Goal: Task Accomplishment & Management: Complete application form

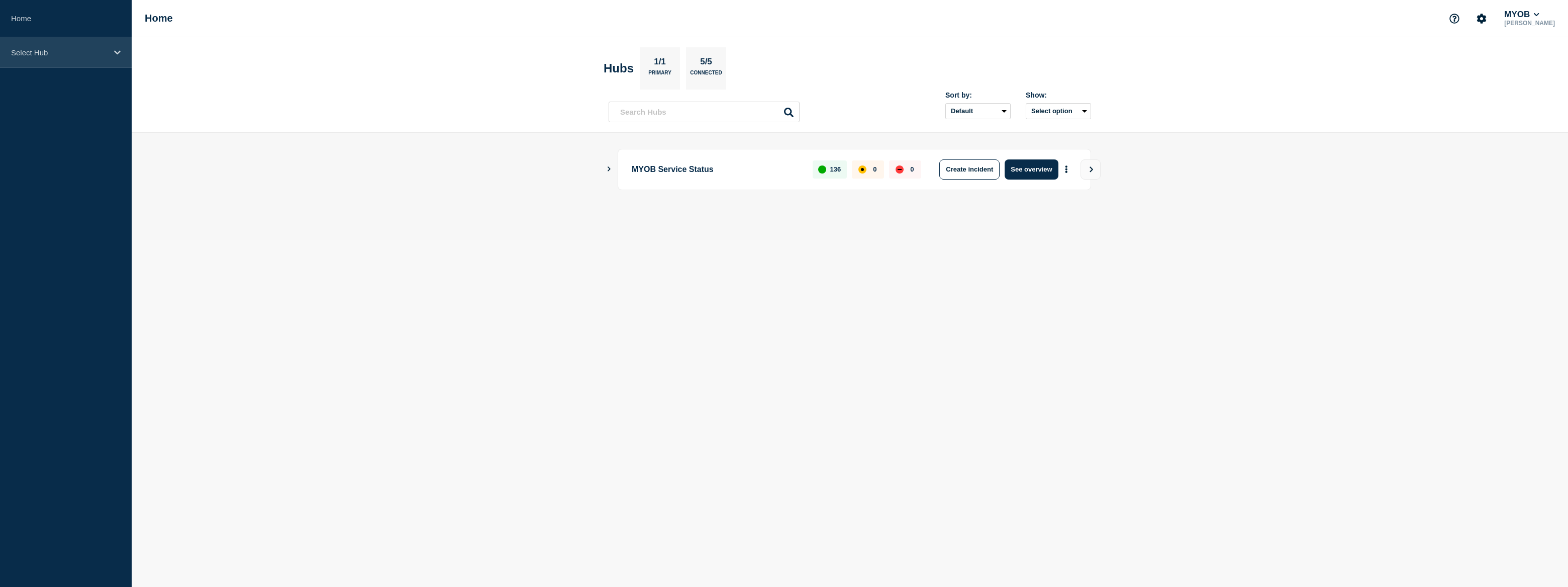
click at [77, 62] on div "Select Hub" at bounding box center [66, 52] width 131 height 30
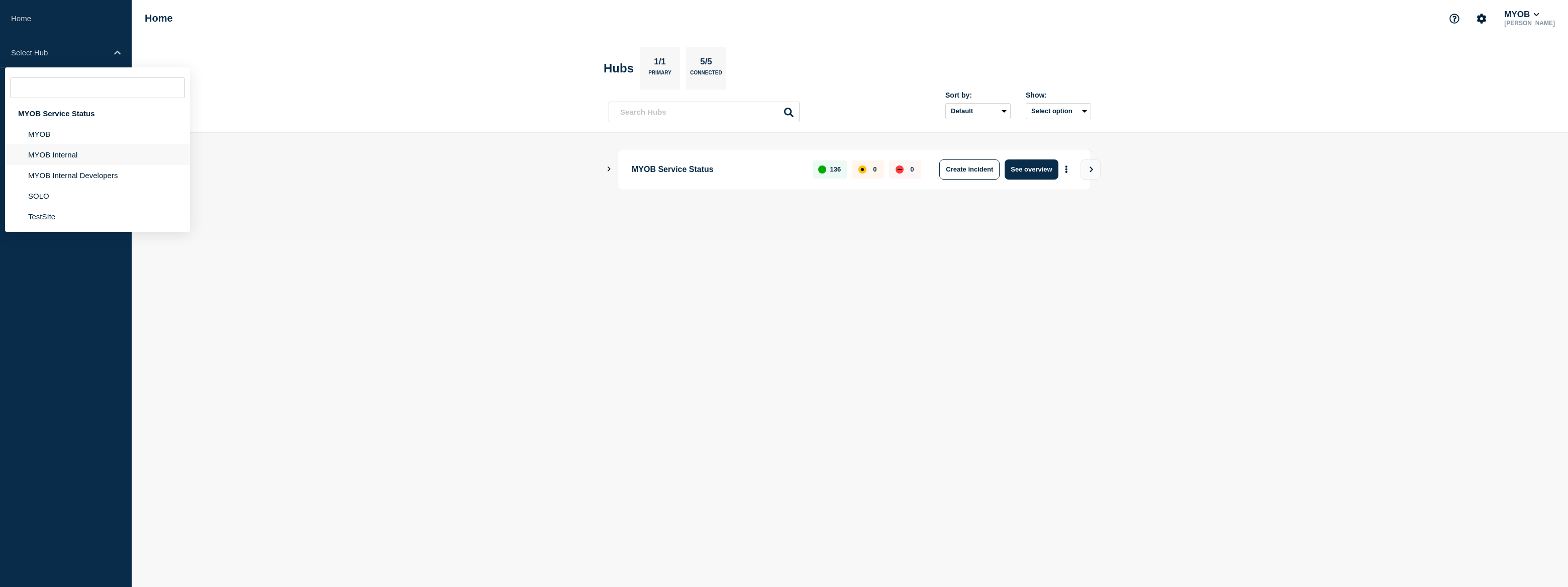
click at [76, 158] on li "MYOB Internal" at bounding box center [97, 155] width 185 height 21
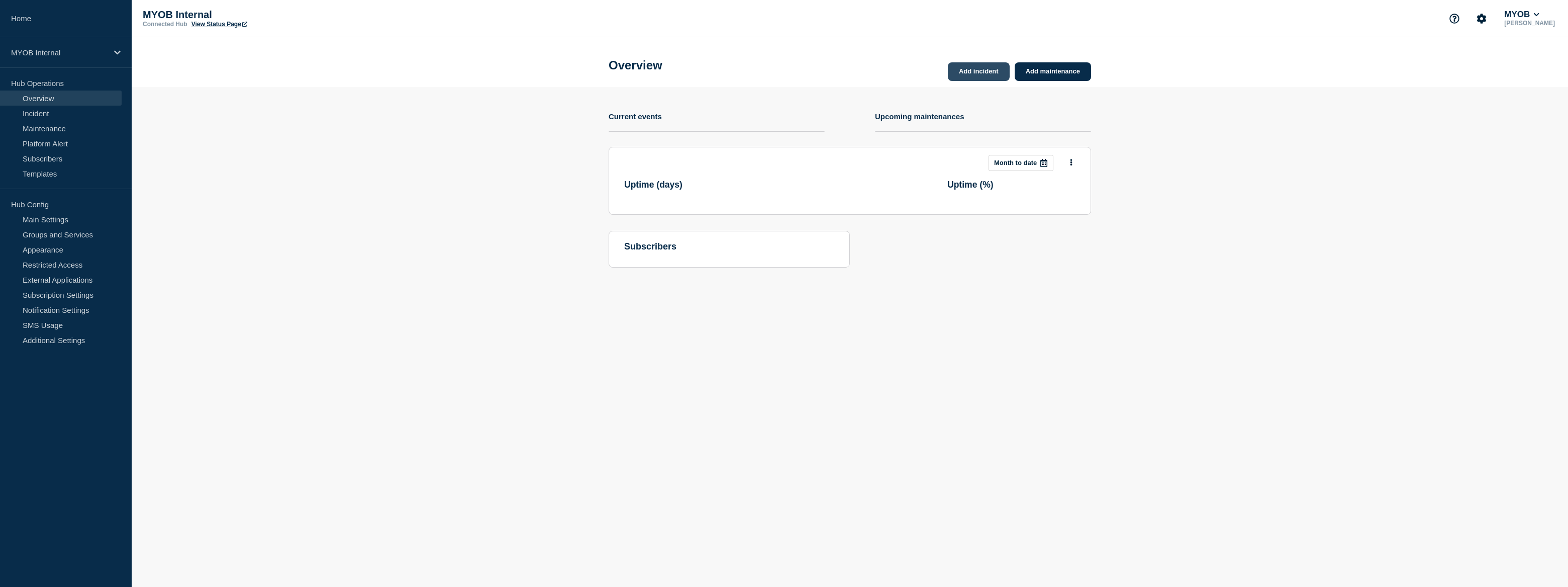
click at [992, 71] on link "Add incident" at bounding box center [979, 71] width 62 height 19
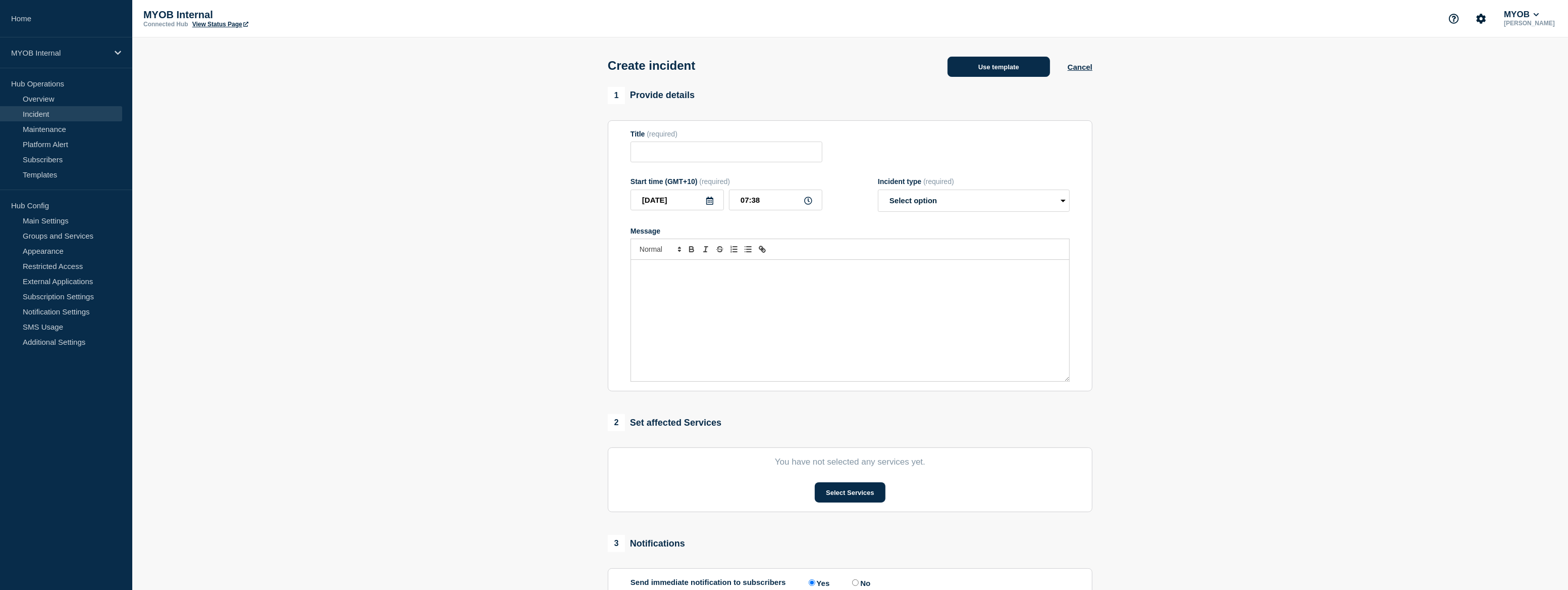
click at [997, 67] on button "Use template" at bounding box center [999, 66] width 103 height 20
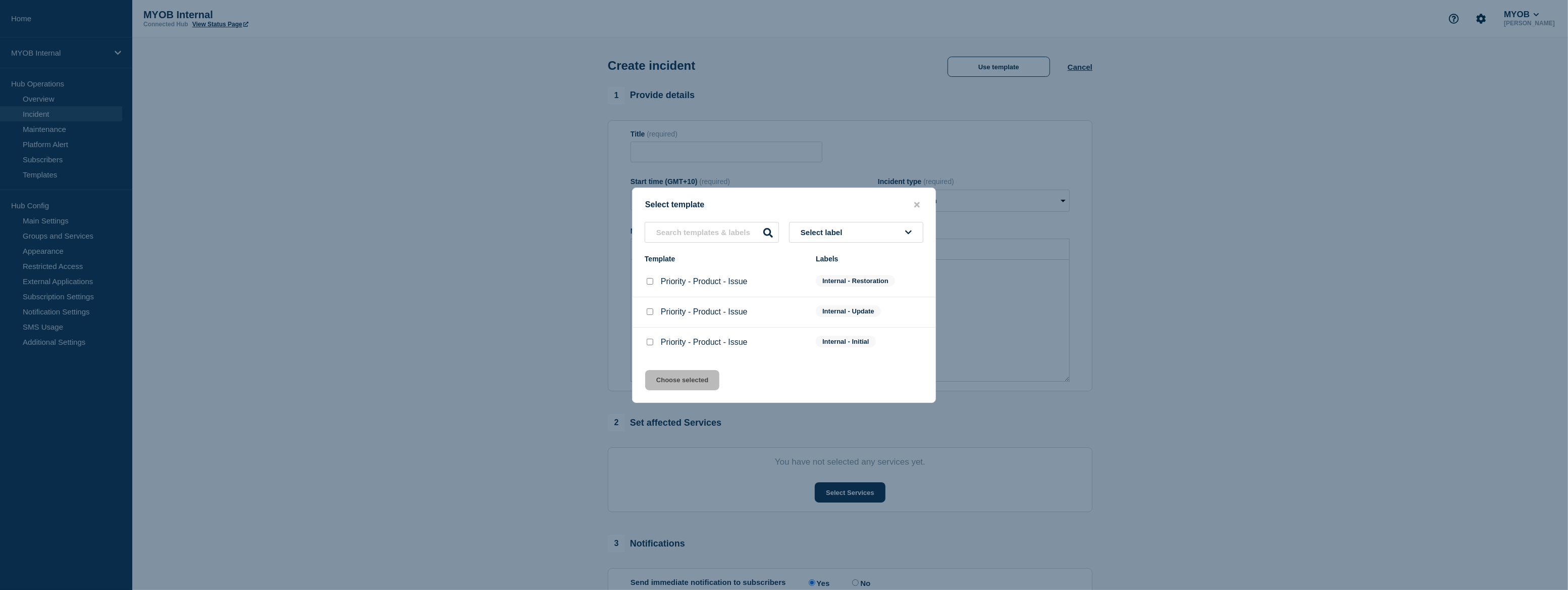
click at [648, 282] on input "Priority - Product - Issue checkbox" at bounding box center [650, 281] width 7 height 7
checkbox input "true"
click at [707, 379] on button "Choose selected" at bounding box center [682, 379] width 74 height 20
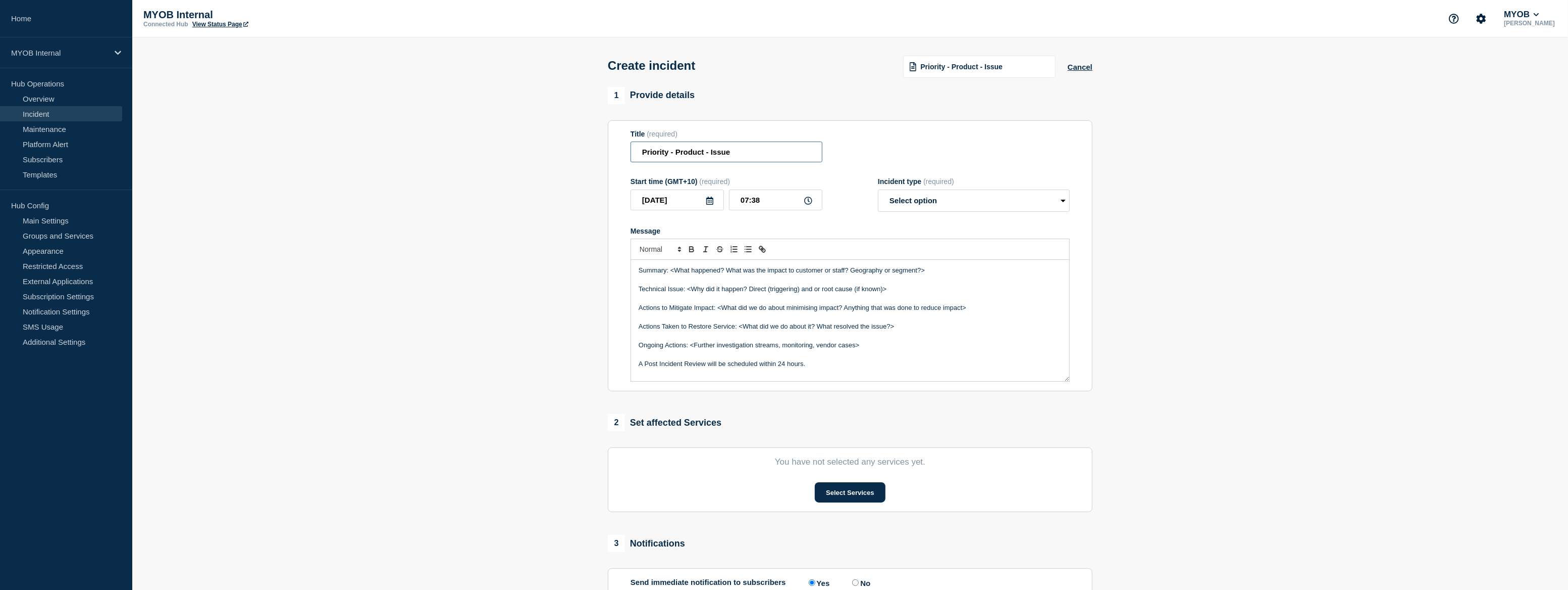
click at [670, 152] on input "Priority - Product - Issue" at bounding box center [727, 152] width 192 height 21
click at [689, 157] on input "Priority 3 - Product - Issue" at bounding box center [727, 152] width 192 height 21
click at [712, 157] on input "Priority 3 - Archie - Issue" at bounding box center [727, 152] width 192 height 21
click at [720, 157] on input "Priority 3 - Archie - Issue" at bounding box center [727, 152] width 192 height 21
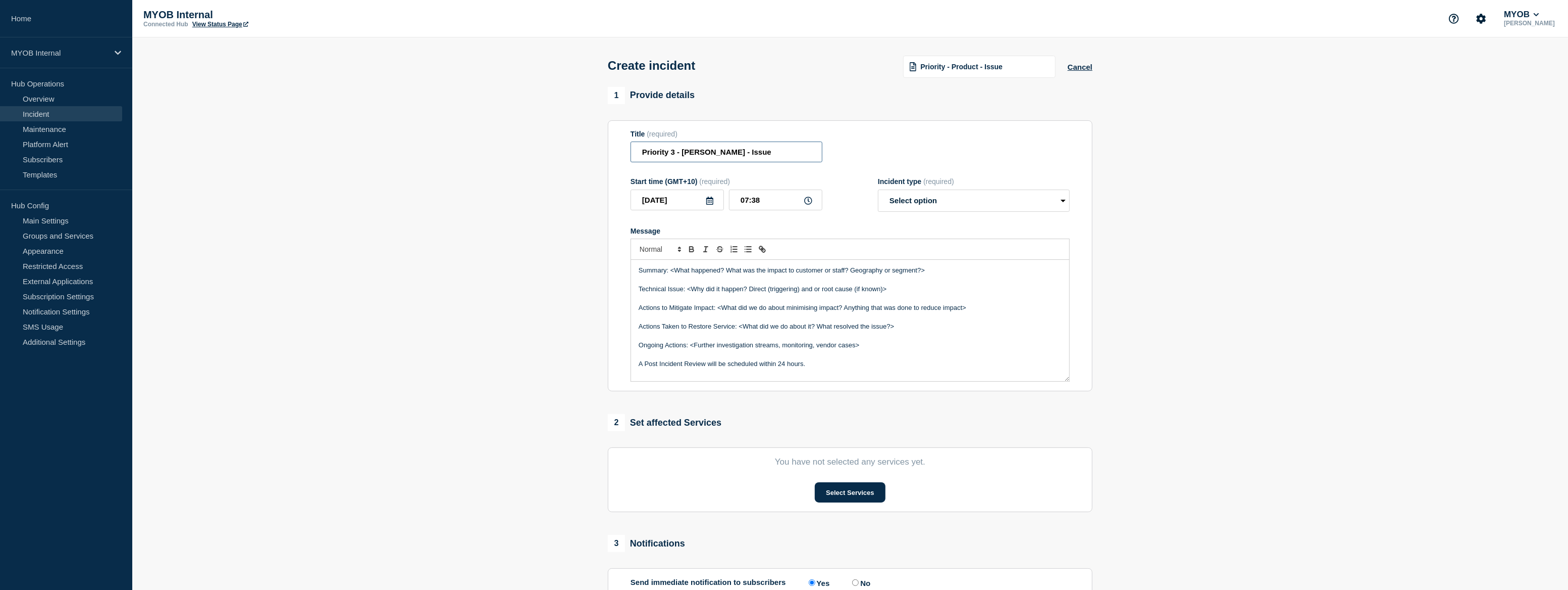
click at [720, 157] on input "Priority 3 - Archie - Issue" at bounding box center [727, 152] width 192 height 21
click at [813, 155] on input "Priority 3 - Archie - Archie DBA connection dis" at bounding box center [727, 152] width 192 height 21
drag, startPoint x: 812, startPoint y: 154, endPoint x: 736, endPoint y: 155, distance: 76.0
click at [736, 155] on input "Priority 3 - Archie - Archie DBA connection dis" at bounding box center [727, 152] width 192 height 21
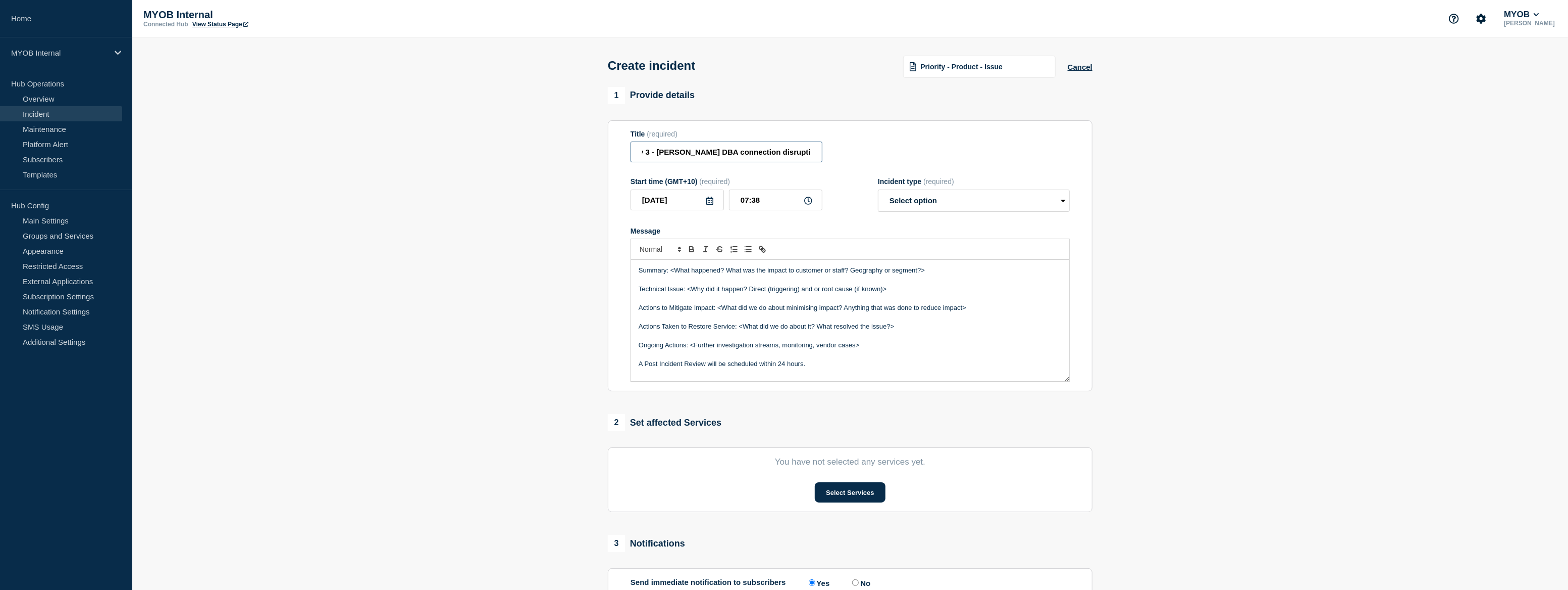
type input "Priority 3 - Archie - Archie DBA connection disruption"
drag, startPoint x: 933, startPoint y: 274, endPoint x: 670, endPoint y: 273, distance: 263.0
click at [670, 273] on p "Summary: <What happened? What was the impact to customer or staff? Geography or…" at bounding box center [850, 270] width 423 height 9
click at [917, 271] on p "Summary: <What happened? What was the impact to customer or staff? Geography or…" at bounding box center [850, 270] width 423 height 9
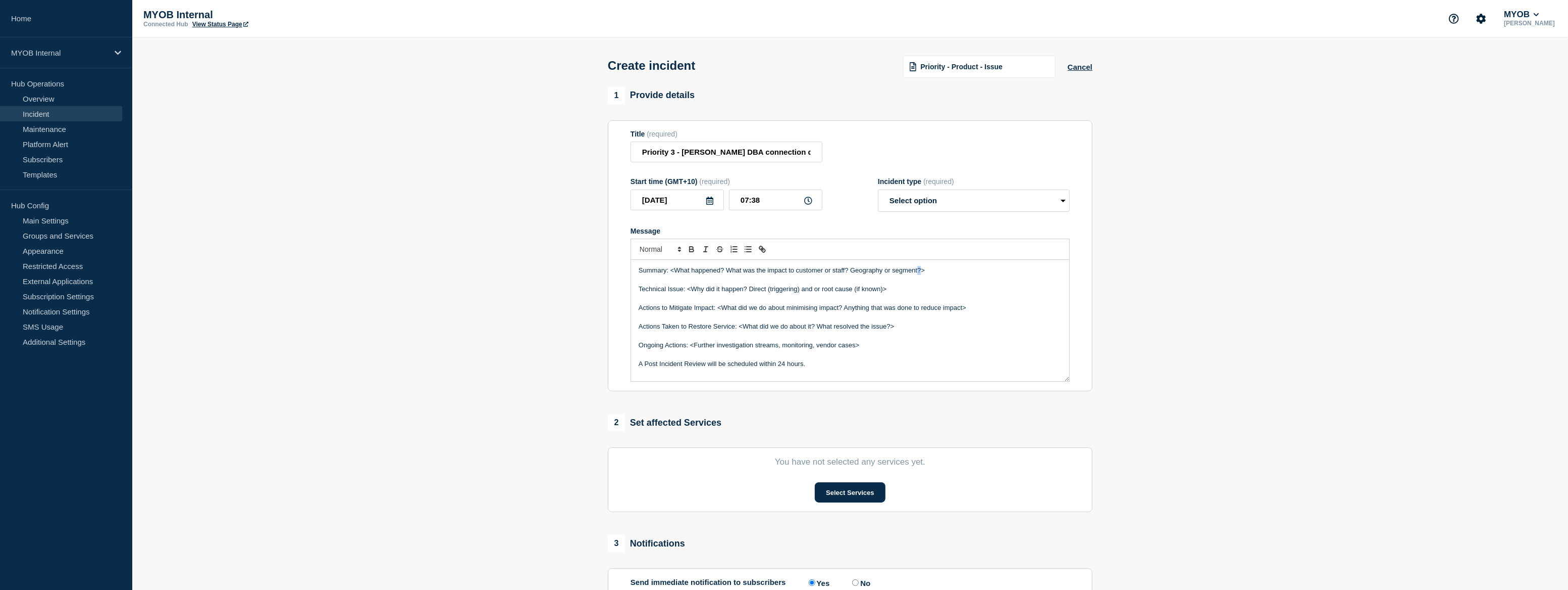
click at [917, 271] on p "Summary: <What happened? What was the impact to customer or staff? Geography or…" at bounding box center [850, 270] width 423 height 9
click at [922, 272] on p "Summary: <What happened? What was the impact to customer or staff? Geography or…" at bounding box center [850, 270] width 423 height 9
drag, startPoint x: 930, startPoint y: 272, endPoint x: 671, endPoint y: 271, distance: 259.0
click at [671, 271] on p "Summary: <What happened? What was the impact to customer or staff? Geography or…" at bounding box center [850, 270] width 423 height 9
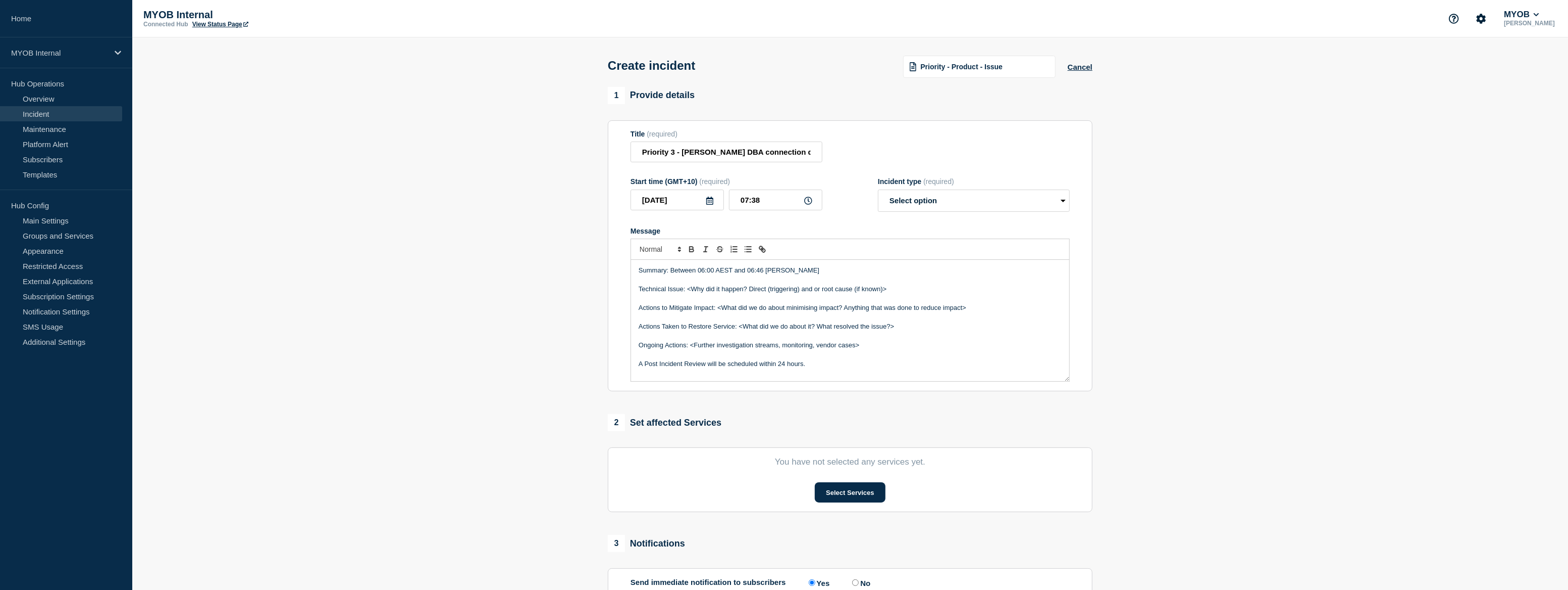
click at [798, 275] on p "Summary: Between 06:00 AEST and 06:46 AEST, Archie" at bounding box center [850, 270] width 423 height 9
drag, startPoint x: 892, startPoint y: 302, endPoint x: 687, endPoint y: 298, distance: 205.0
click at [687, 298] on p "Technical Issue: <Why did it happen? Direct (triggering) and or root cause (if …" at bounding box center [850, 299] width 423 height 9
click at [800, 283] on p "Summary: Between 06:00 AEST and 06:46 AEST, Our team member were unable to acce…" at bounding box center [850, 275] width 423 height 19
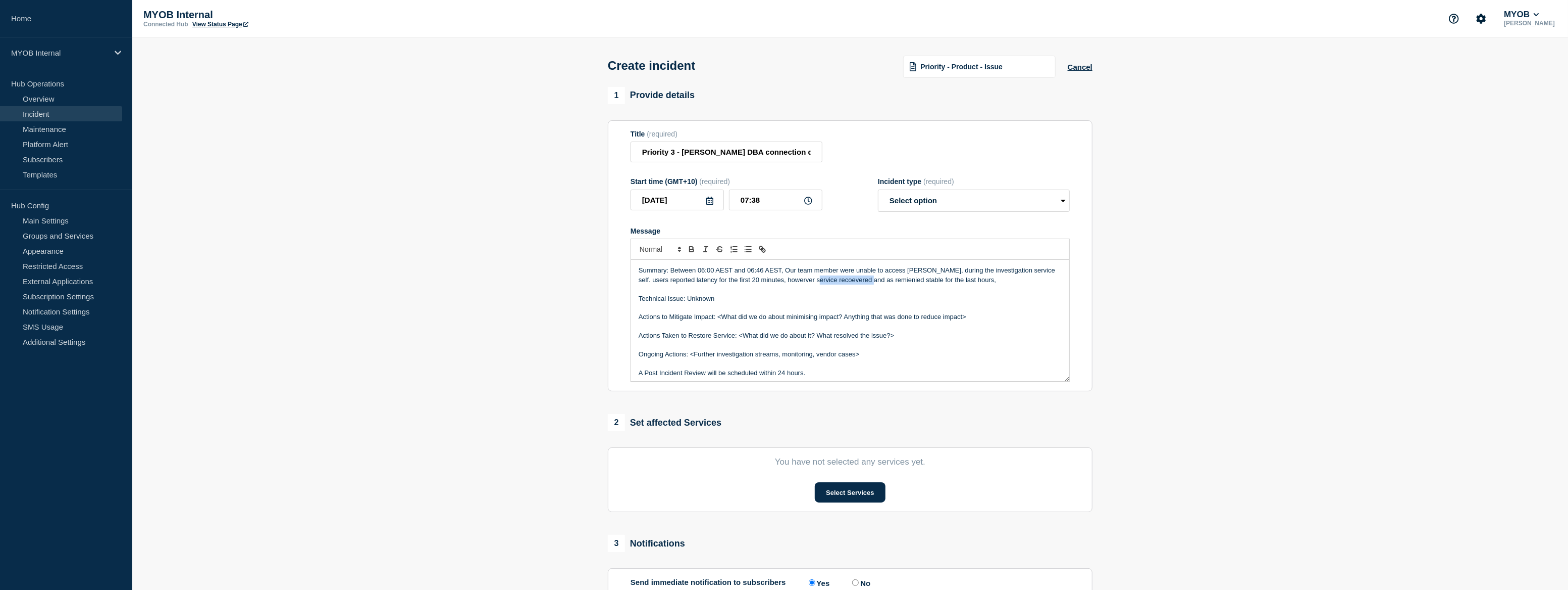
drag, startPoint x: 859, startPoint y: 283, endPoint x: 807, endPoint y: 282, distance: 52.0
click at [807, 282] on p "Summary: Between 06:00 AEST and 06:46 AEST, Our team member were unable to acce…" at bounding box center [850, 275] width 423 height 19
drag, startPoint x: 971, startPoint y: 321, endPoint x: 635, endPoint y: 323, distance: 336.0
click at [635, 323] on div "Summary: Between 06:00 AEST and 06:46 AEST, Our team member were unable to acce…" at bounding box center [850, 320] width 438 height 121
drag, startPoint x: 895, startPoint y: 321, endPoint x: 740, endPoint y: 316, distance: 155.1
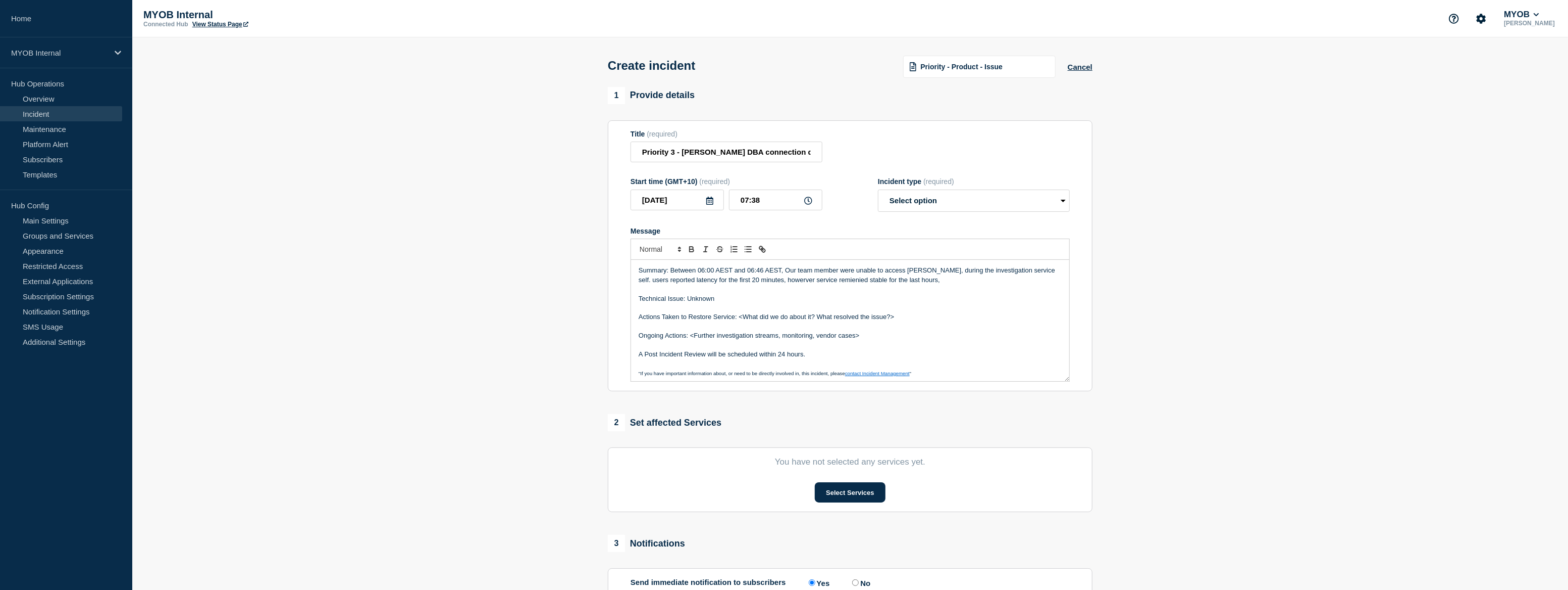
click at [740, 316] on p "Actions Taken to Restore Service: <What did we do about it? What resolved the i…" at bounding box center [850, 316] width 423 height 9
drag, startPoint x: 867, startPoint y: 342, endPoint x: 692, endPoint y: 338, distance: 175.0
click at [692, 338] on p "Ongoing Actions: <Further investigation streams, monitoring, vendor cases>" at bounding box center [850, 335] width 423 height 9
drag, startPoint x: 815, startPoint y: 360, endPoint x: 618, endPoint y: 349, distance: 197.3
click at [618, 349] on section "Title (required) Priority 3 - Archie - Archie DBA connection disruption Start t…" at bounding box center [850, 256] width 485 height 271
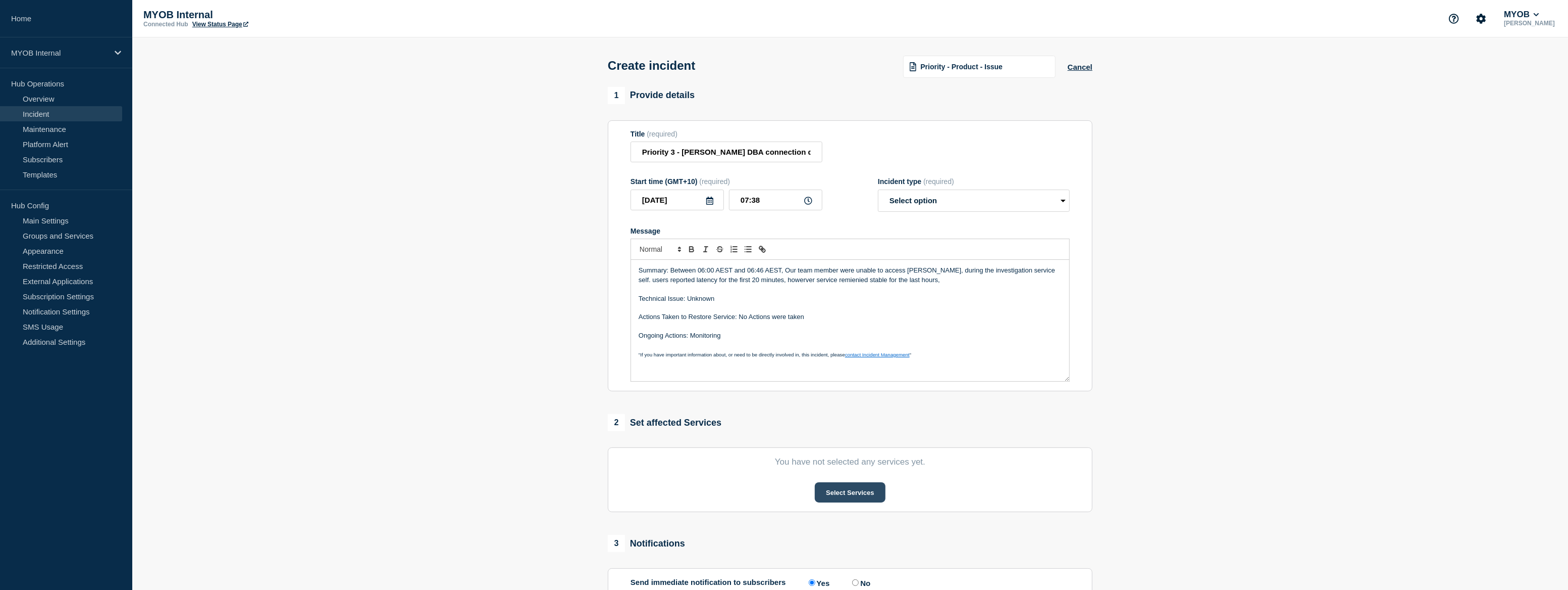
click at [857, 495] on button "Select Services" at bounding box center [850, 492] width 70 height 20
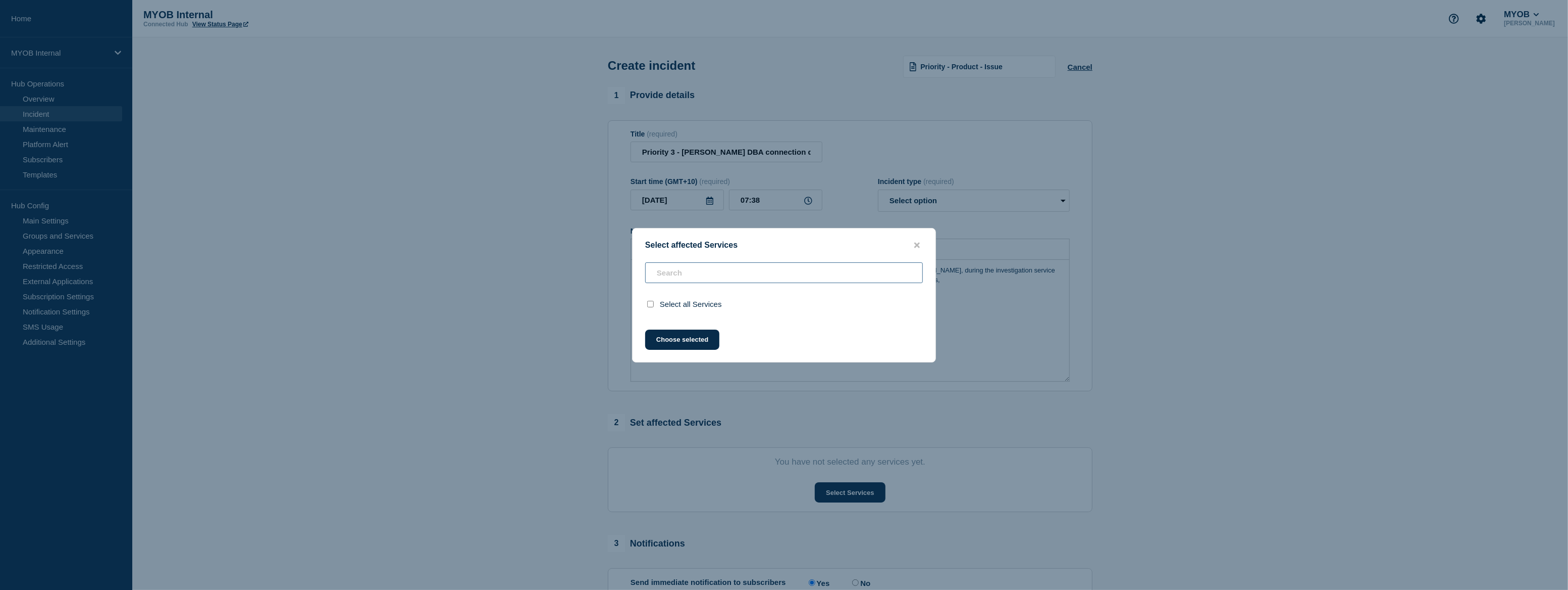
click at [725, 272] on div "Select all Services" at bounding box center [784, 289] width 303 height 54
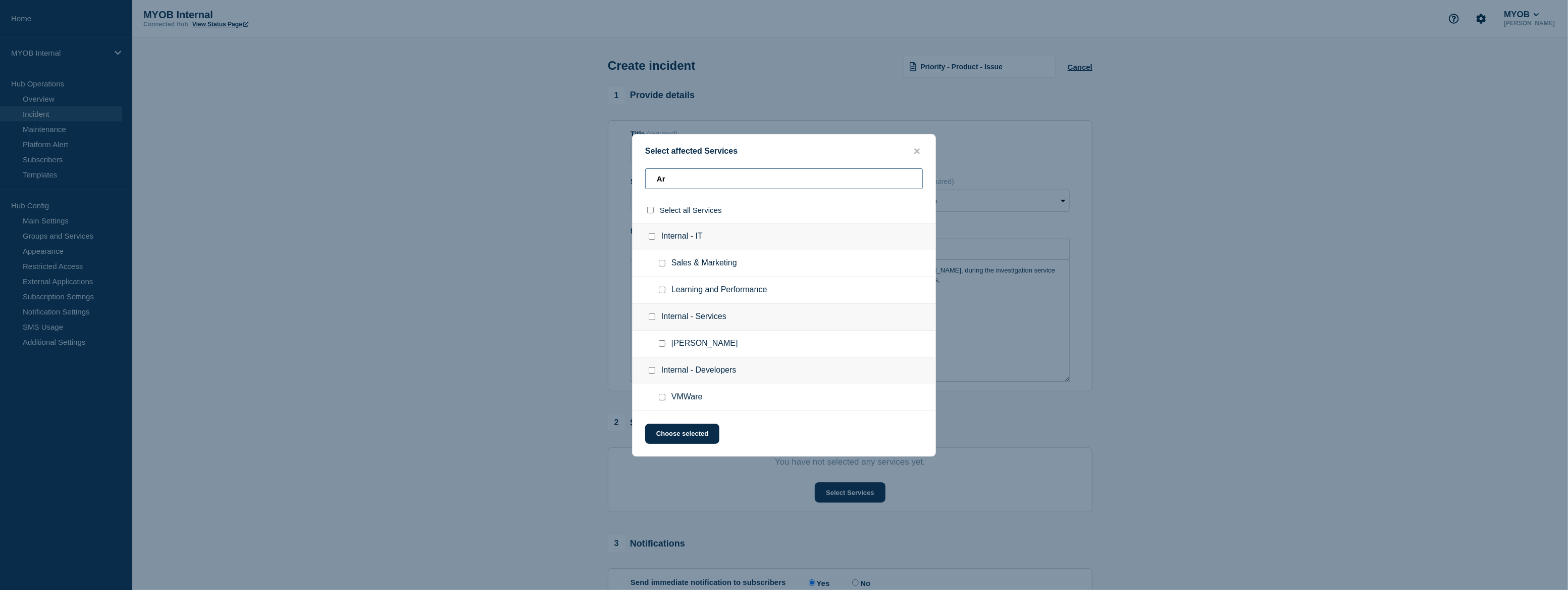
type input "Ar"
click at [660, 343] on input "Archie checkbox" at bounding box center [662, 343] width 7 height 7
checkbox input "true"
click at [690, 429] on button "Choose selected" at bounding box center [682, 433] width 74 height 20
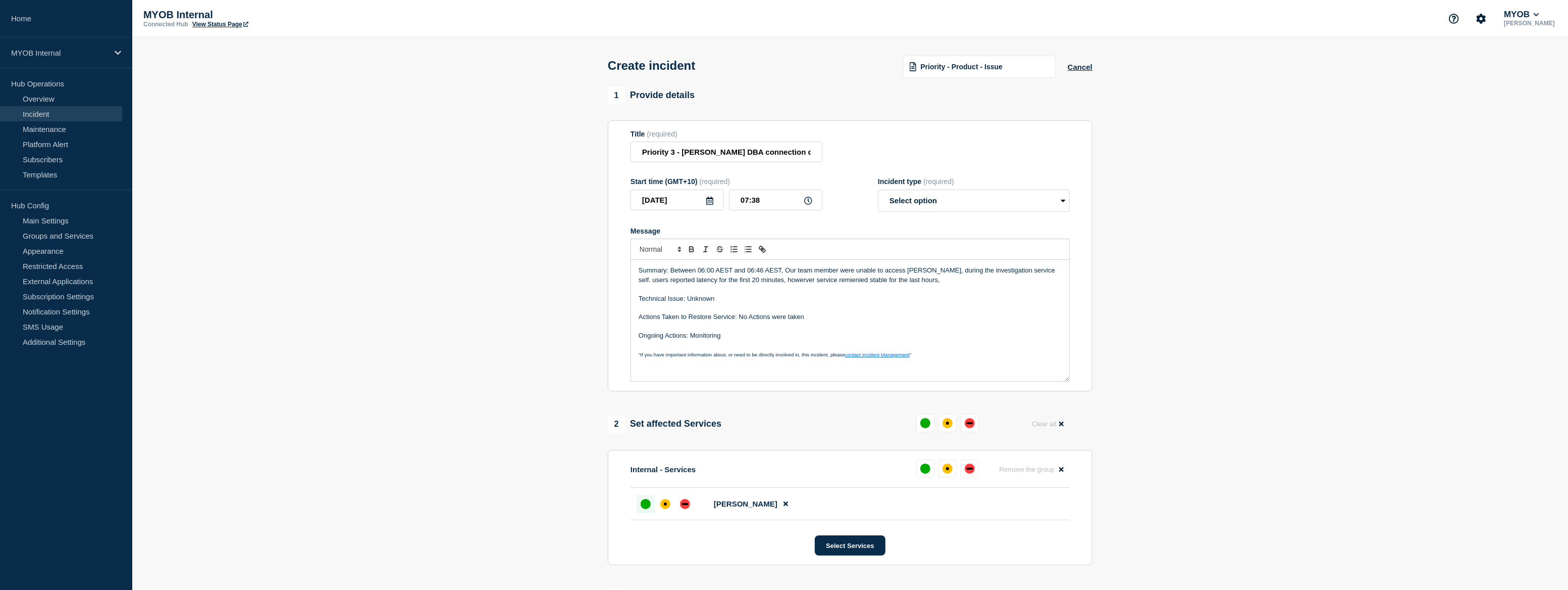
click at [643, 505] on div "up" at bounding box center [646, 504] width 10 height 10
drag, startPoint x: 759, startPoint y: 335, endPoint x: 623, endPoint y: 258, distance: 156.3
click at [623, 258] on section "Title (required) Priority 3 - Archie - Archie DBA connection disruption Start t…" at bounding box center [850, 256] width 485 height 271
copy div "Summary: Between 06:00 AEST and 06:46 AEST, Our team member were unable to acce…"
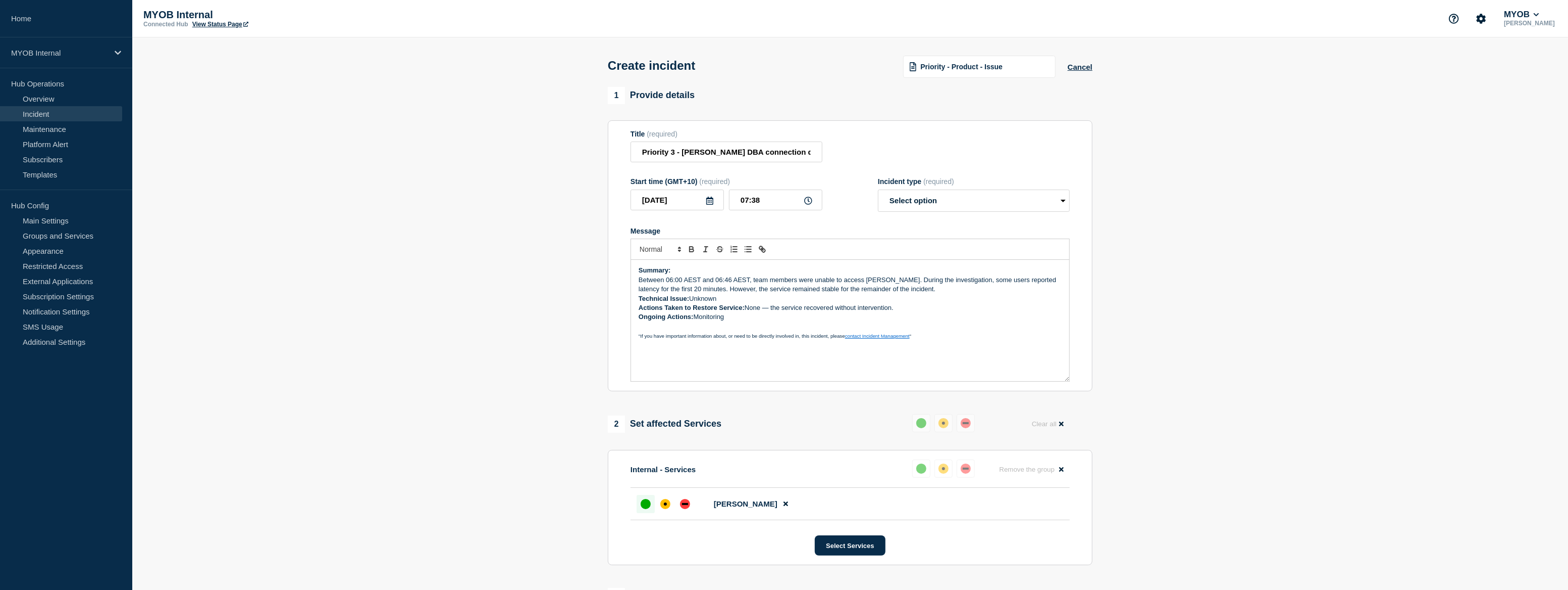
click at [640, 281] on p "Between 06:00 AEST and 06:46 AEST, team members were unable to access Archie. D…" at bounding box center [850, 285] width 423 height 19
click at [937, 283] on p "Summary: Between 06:00 AEST and 06:46 AEST, team members were unable to access …" at bounding box center [850, 275] width 423 height 19
click at [752, 294] on p "Message" at bounding box center [850, 289] width 423 height 9
click at [734, 302] on p "Technical Issue: Unknown" at bounding box center [850, 299] width 423 height 9
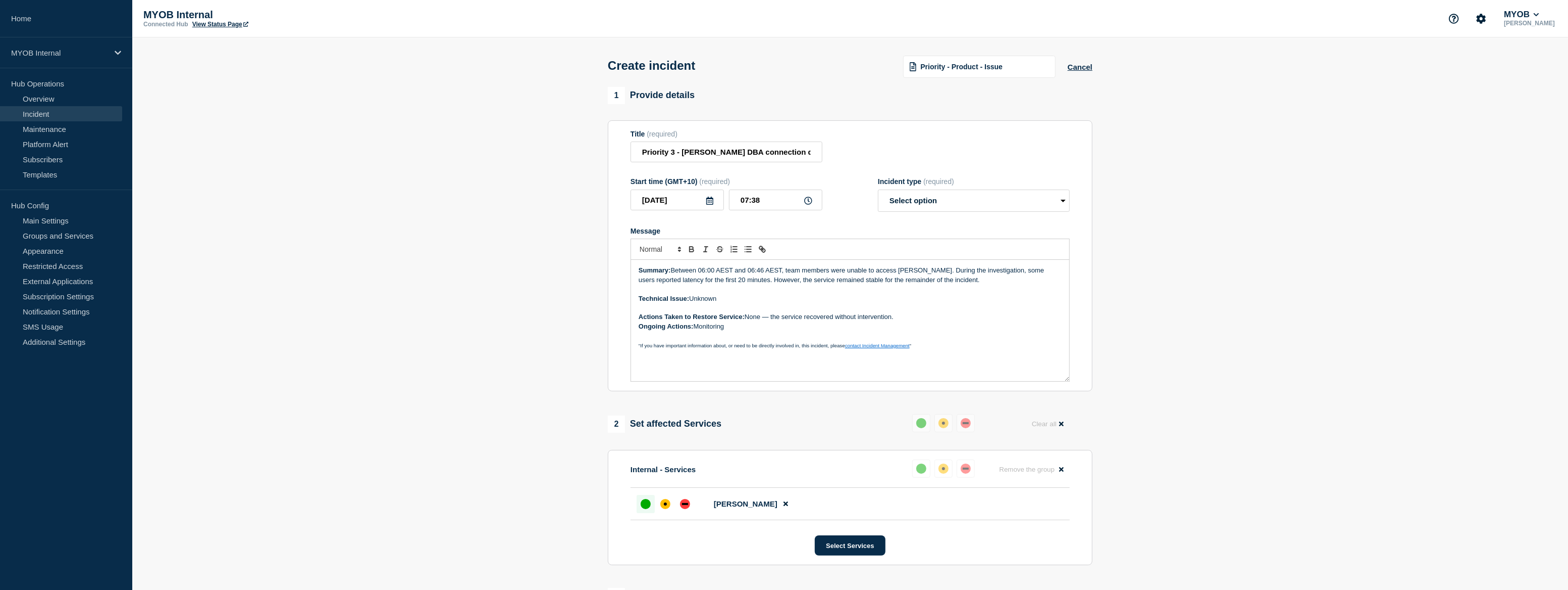
click at [898, 319] on p "Actions Taken to Restore Service: None — the service recovered without interven…" at bounding box center [850, 316] width 423 height 9
drag, startPoint x: 741, startPoint y: 338, endPoint x: 578, endPoint y: 242, distance: 189.2
click at [578, 242] on section "1 Provide details Title (required) Priority 3 - Archie - Archie DBA connection …" at bounding box center [850, 403] width 1436 height 632
copy div "Summary: Between 06:00 AEST and 06:46 AEST, team members were unable to access …"
drag, startPoint x: 299, startPoint y: 253, endPoint x: 341, endPoint y: 239, distance: 44.3
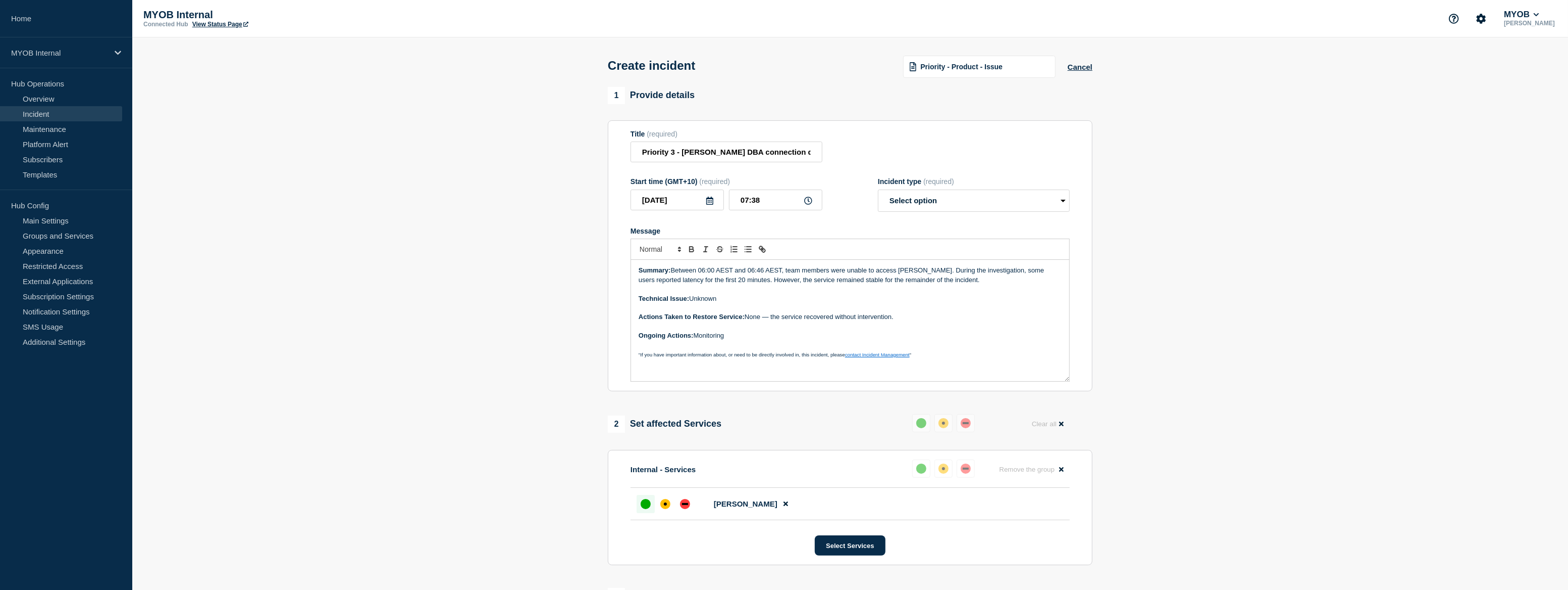
click at [299, 252] on section "1 Provide details Title (required) Priority 3 - Archie - Archie DBA connection …" at bounding box center [850, 403] width 1436 height 632
drag, startPoint x: 734, startPoint y: 338, endPoint x: 636, endPoint y: 266, distance: 121.6
click at [636, 266] on div "Summary: Between 06:00 AEST and 06:46 AEST, team members were unable to access …" at bounding box center [850, 320] width 438 height 121
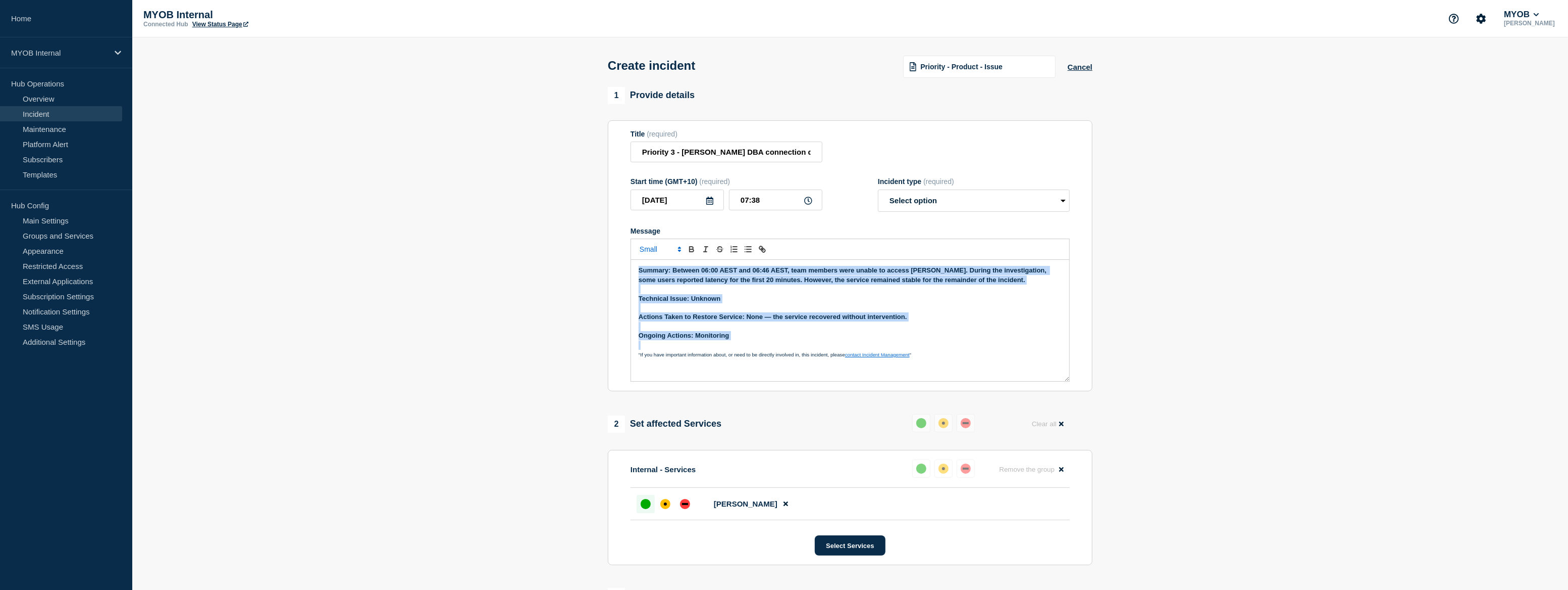
drag, startPoint x: 731, startPoint y: 343, endPoint x: 621, endPoint y: 264, distance: 135.4
click at [621, 264] on section "Title (required) Priority 3 - Archie - Archie DBA connection disruption Start t…" at bounding box center [850, 256] width 485 height 271
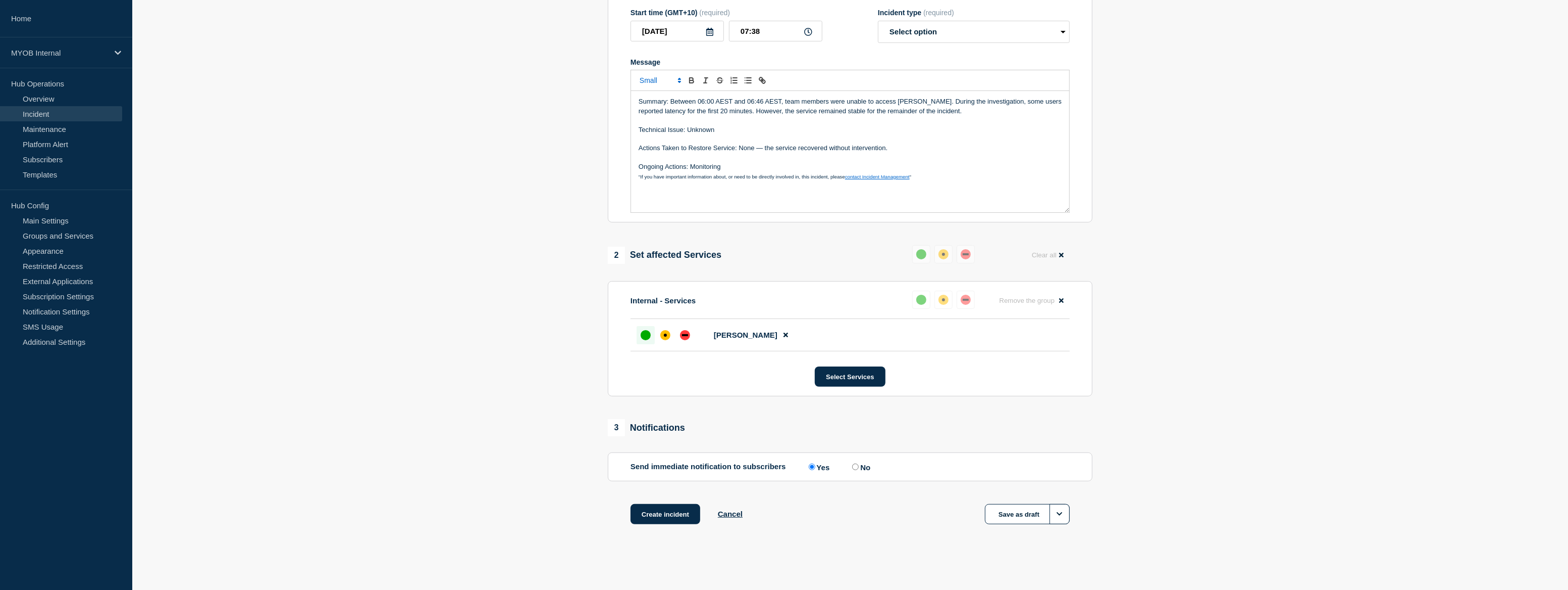
scroll to position [171, 0]
drag, startPoint x: 1035, startPoint y: 31, endPoint x: 1032, endPoint y: 35, distance: 5.0
click at [1035, 31] on select "Select option Investigating Identified Monitoring" at bounding box center [974, 32] width 192 height 22
select select "monitoring"
click at [878, 21] on select "Select option Investigating Identified Monitoring" at bounding box center [974, 32] width 192 height 22
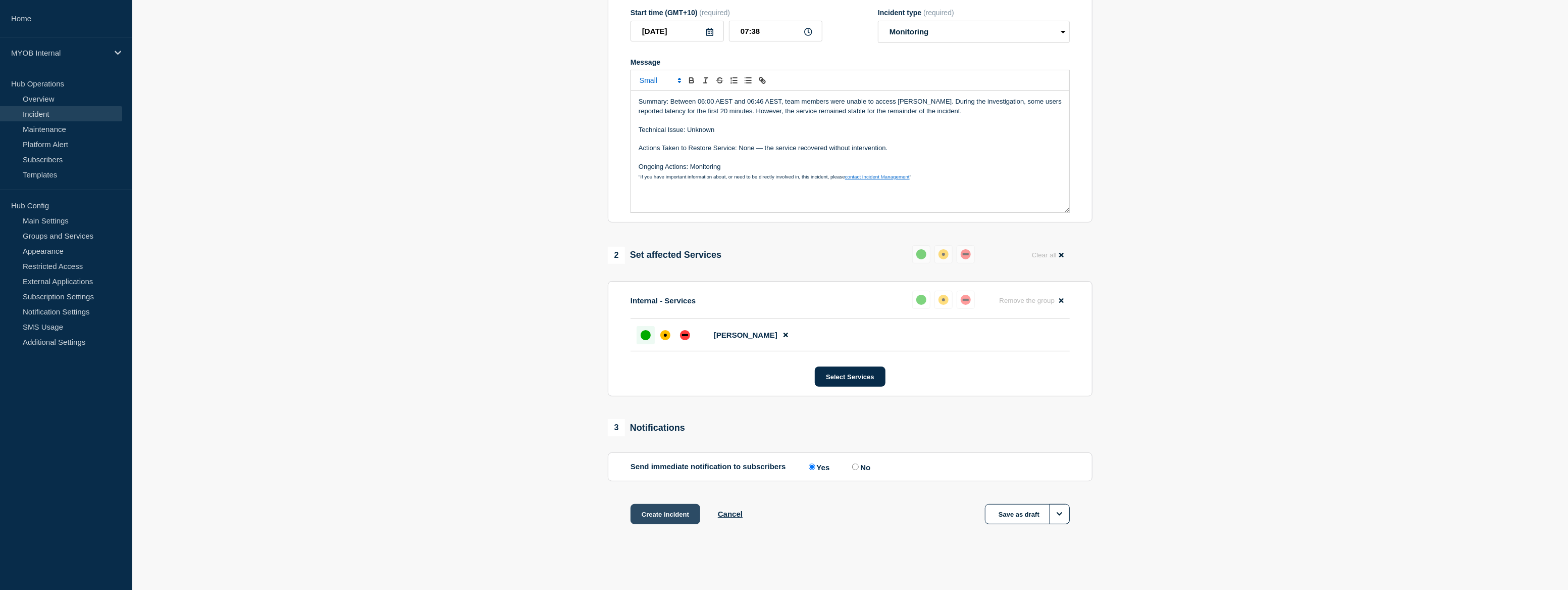
drag, startPoint x: 689, startPoint y: 509, endPoint x: 696, endPoint y: 505, distance: 8.1
click at [689, 507] on button "Create incident" at bounding box center [665, 513] width 70 height 20
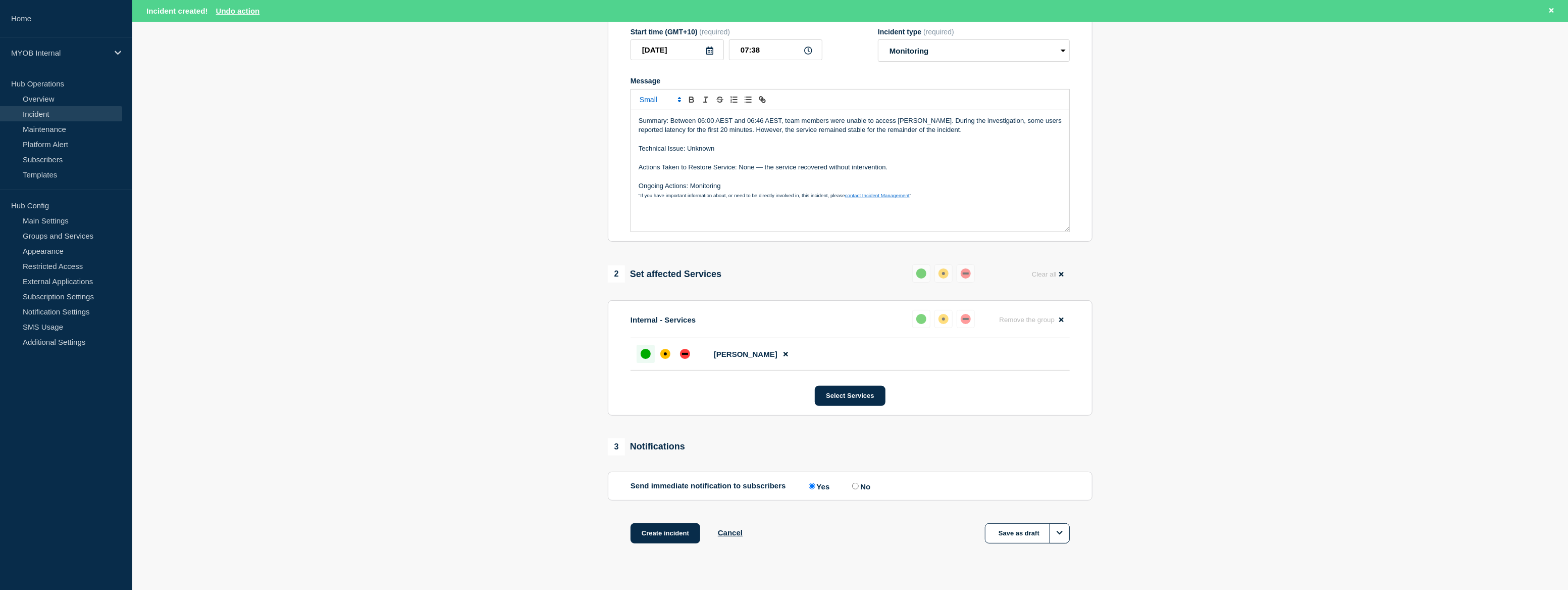
scroll to position [192, 0]
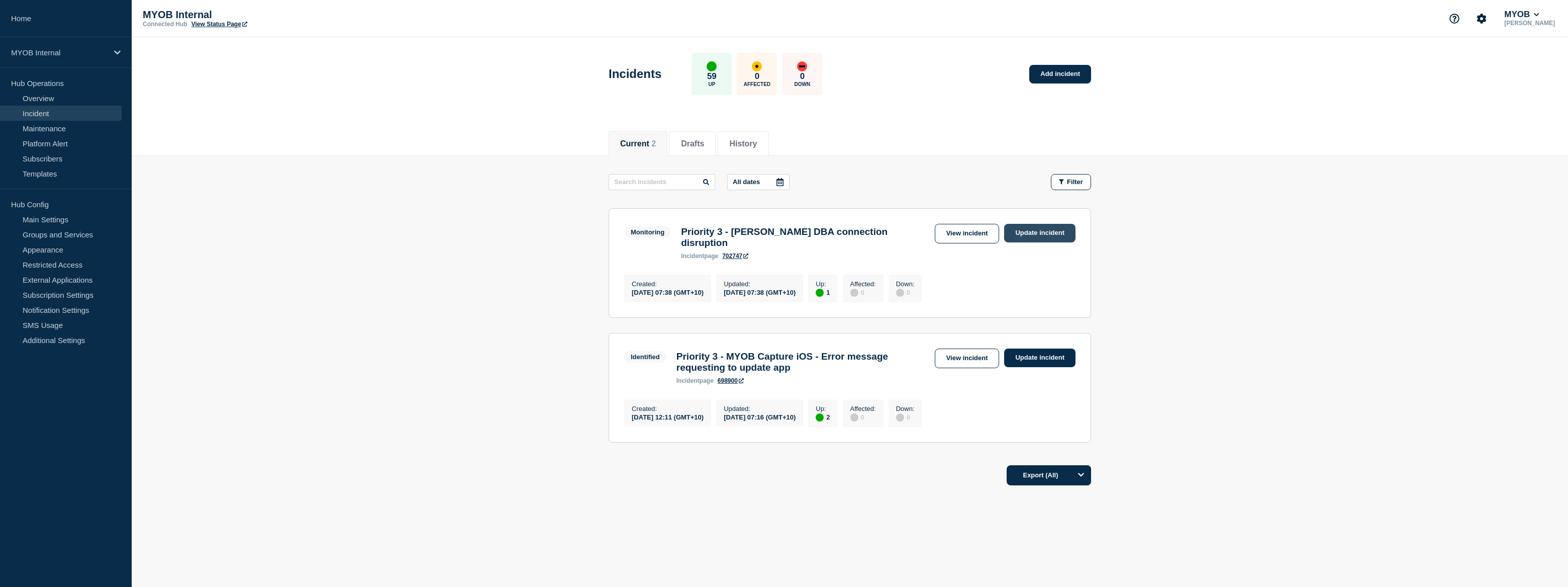
click at [1016, 232] on link "Update incident" at bounding box center [1040, 233] width 71 height 19
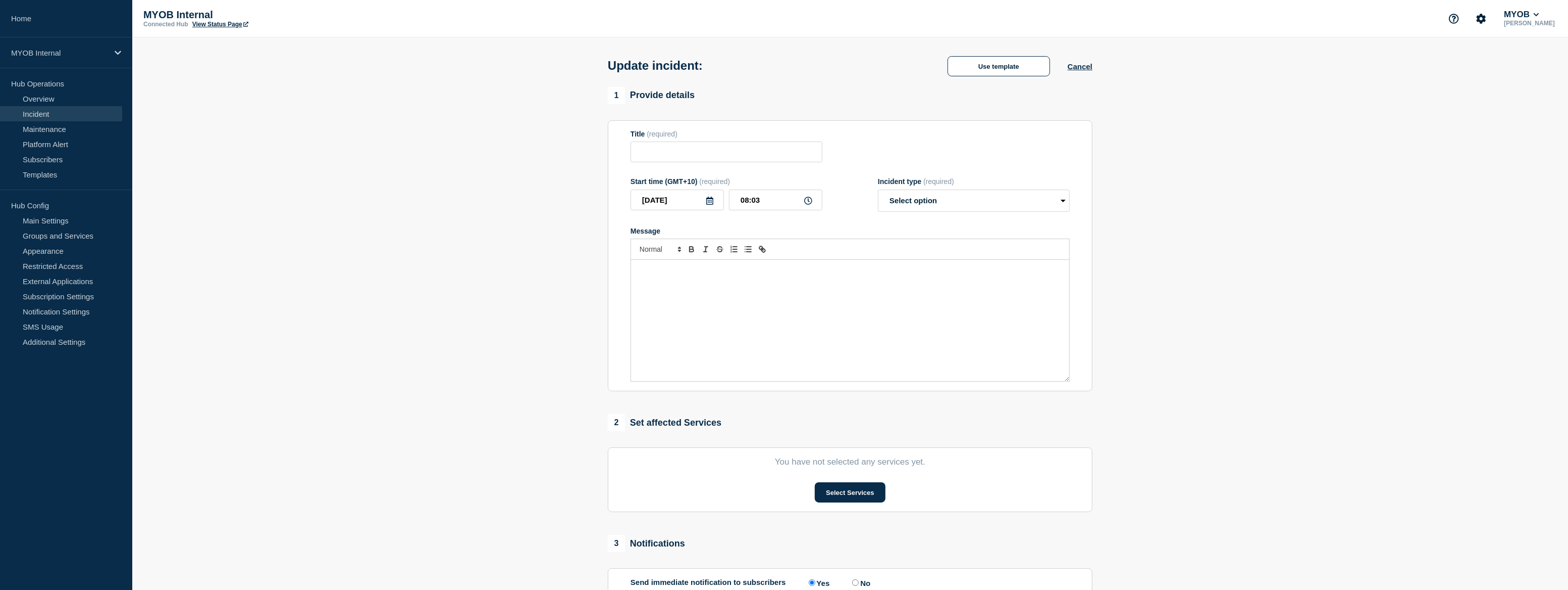
type input "Priority 3 - Archie - Archie DBA connection disruption"
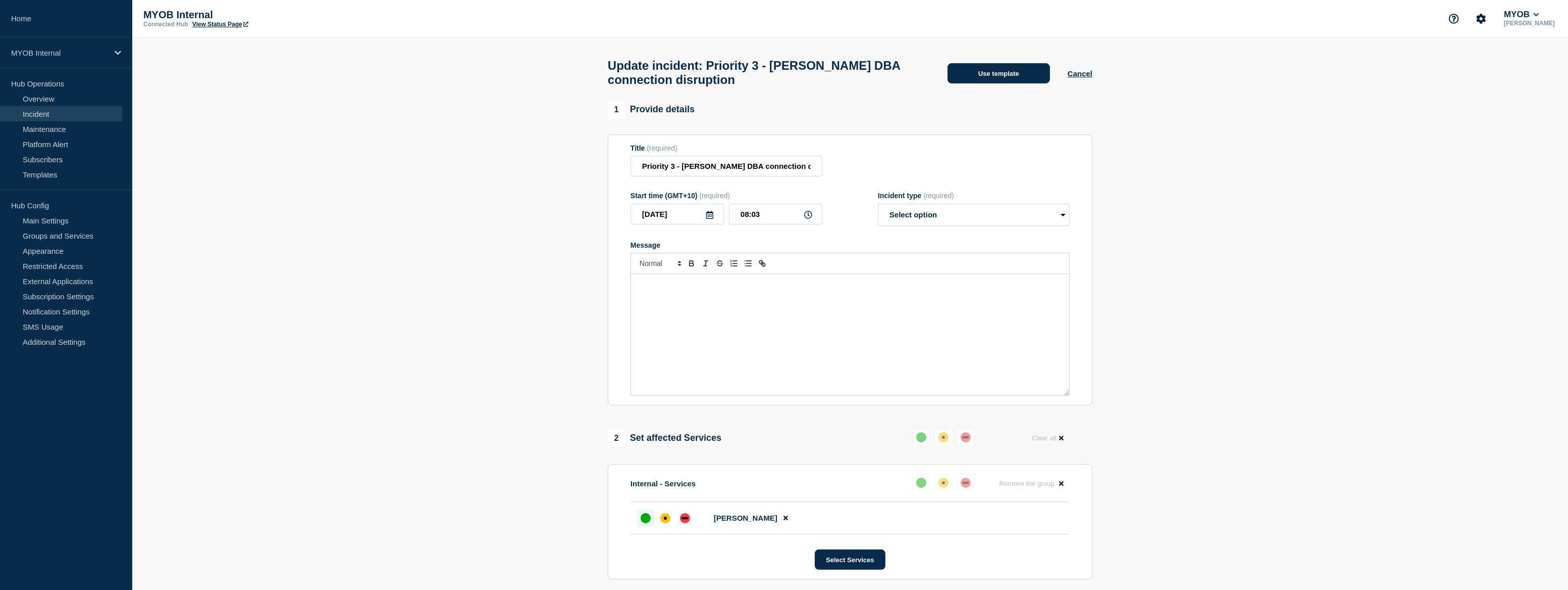
click at [1018, 80] on button "Use template" at bounding box center [999, 73] width 103 height 20
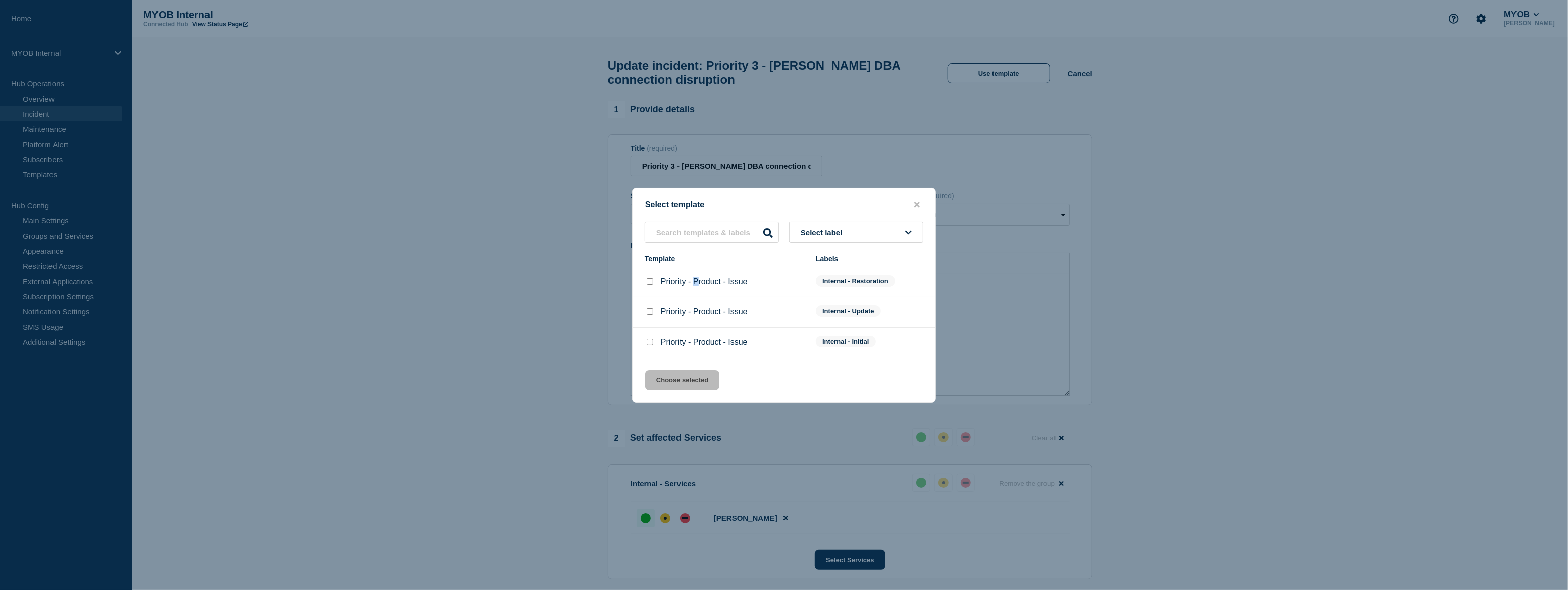
drag, startPoint x: 697, startPoint y: 288, endPoint x: 690, endPoint y: 291, distance: 7.6
click at [690, 291] on li "Priority - Product - Issue Internal - Restoration" at bounding box center [784, 282] width 303 height 31
drag, startPoint x: 690, startPoint y: 291, endPoint x: 647, endPoint y: 283, distance: 43.7
click at [647, 283] on input "Priority - Product - Issue checkbox" at bounding box center [650, 281] width 7 height 7
checkbox input "true"
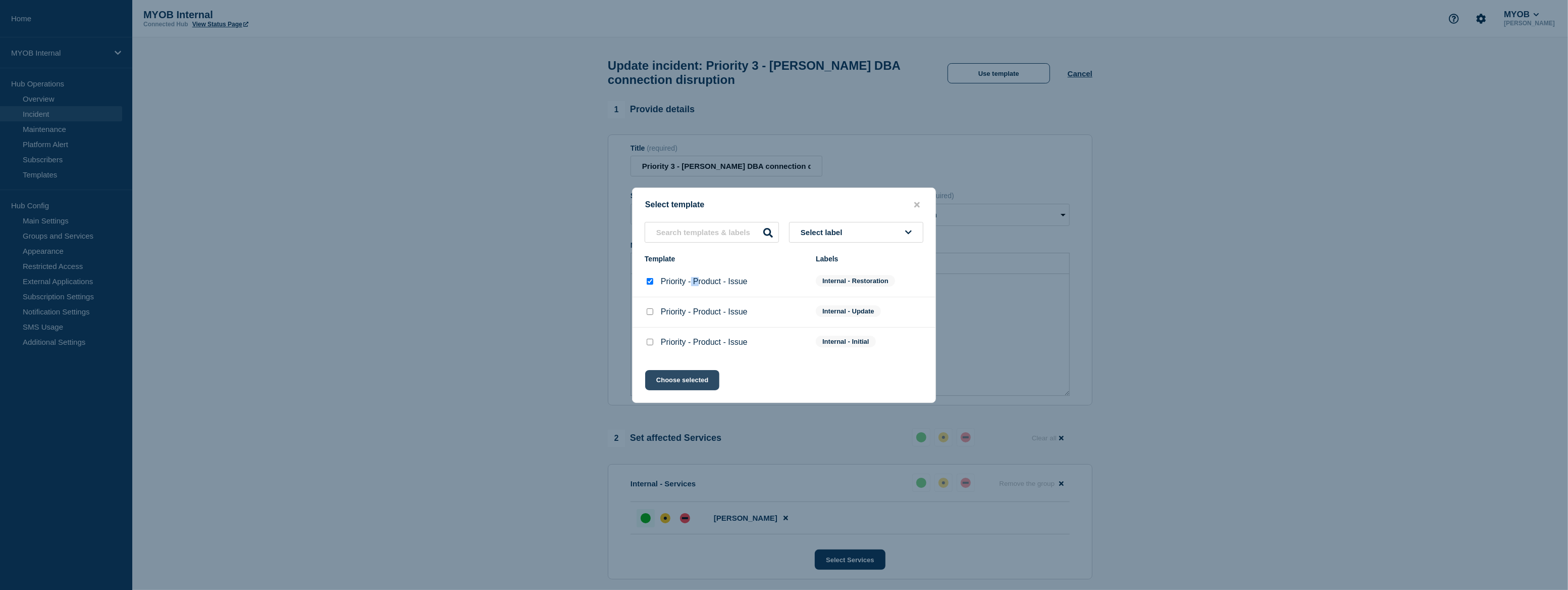
click at [682, 378] on button "Choose selected" at bounding box center [682, 379] width 74 height 20
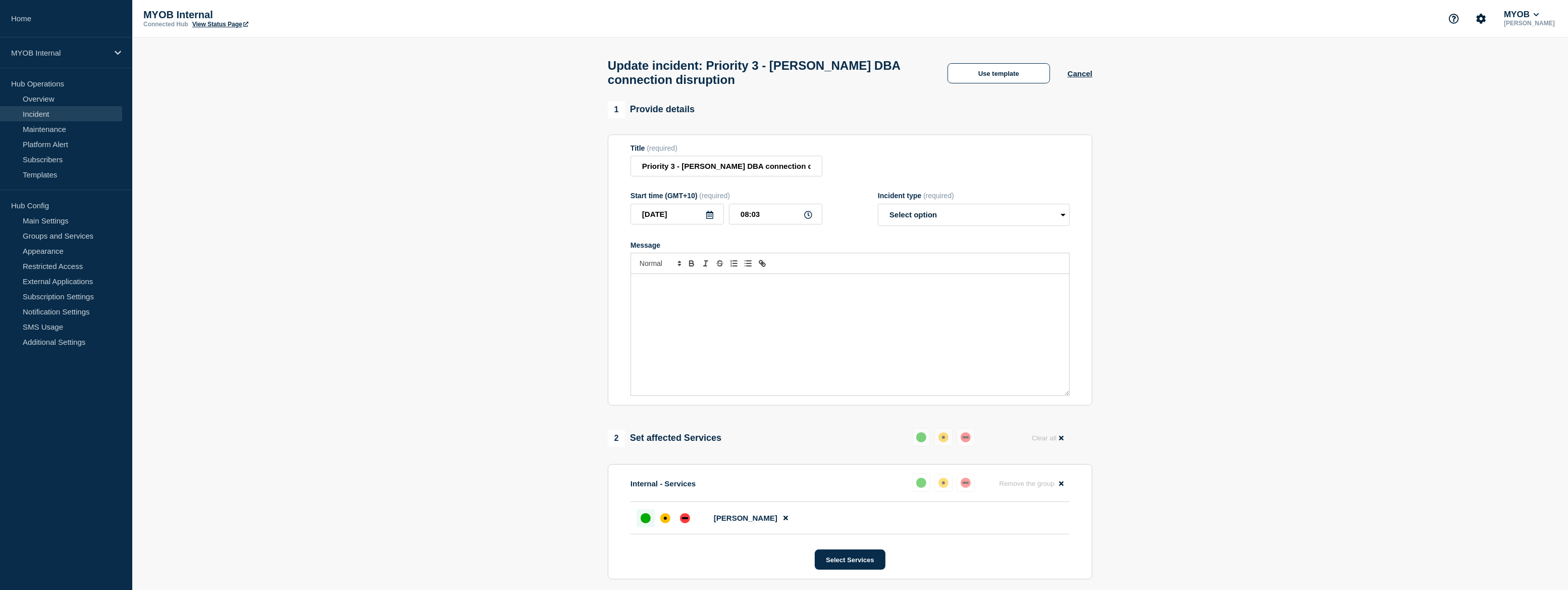
select select "resolved"
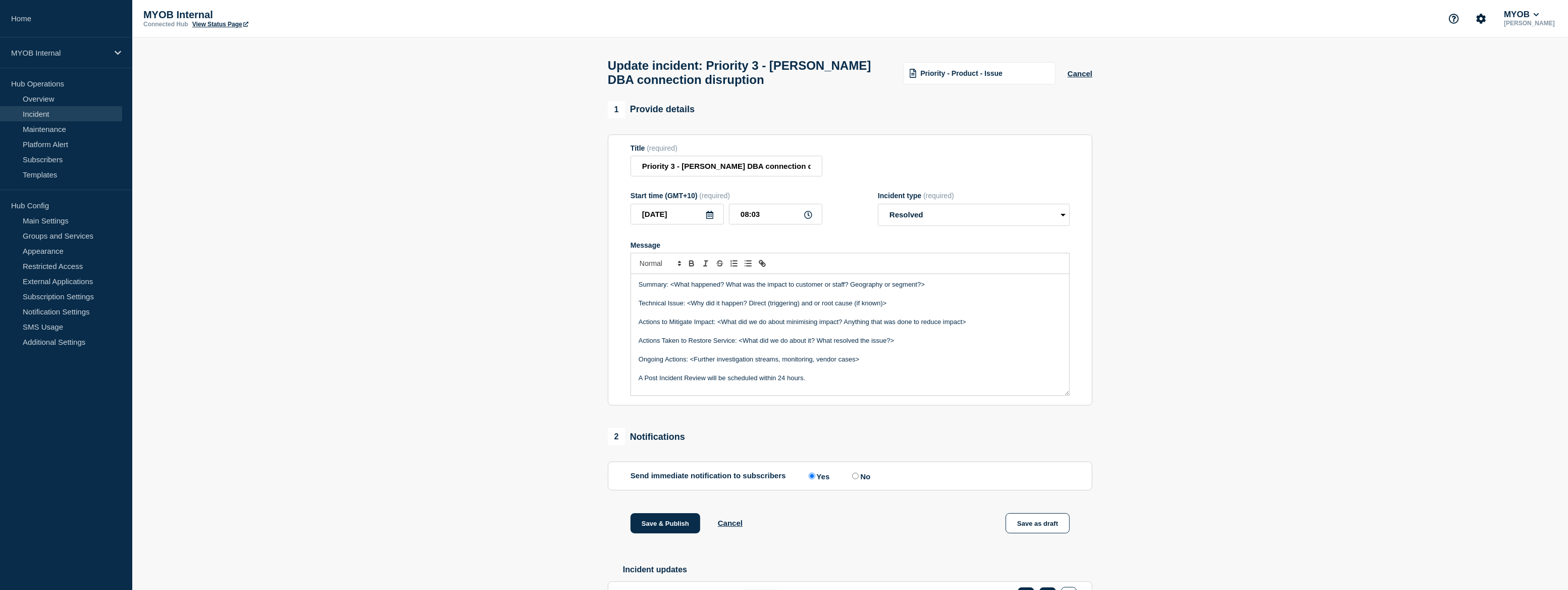
drag, startPoint x: 846, startPoint y: 386, endPoint x: 624, endPoint y: 271, distance: 250.0
click at [624, 271] on section "Title (required) Priority 3 - Archie - Archie DBA connection disruption Start t…" at bounding box center [850, 270] width 485 height 271
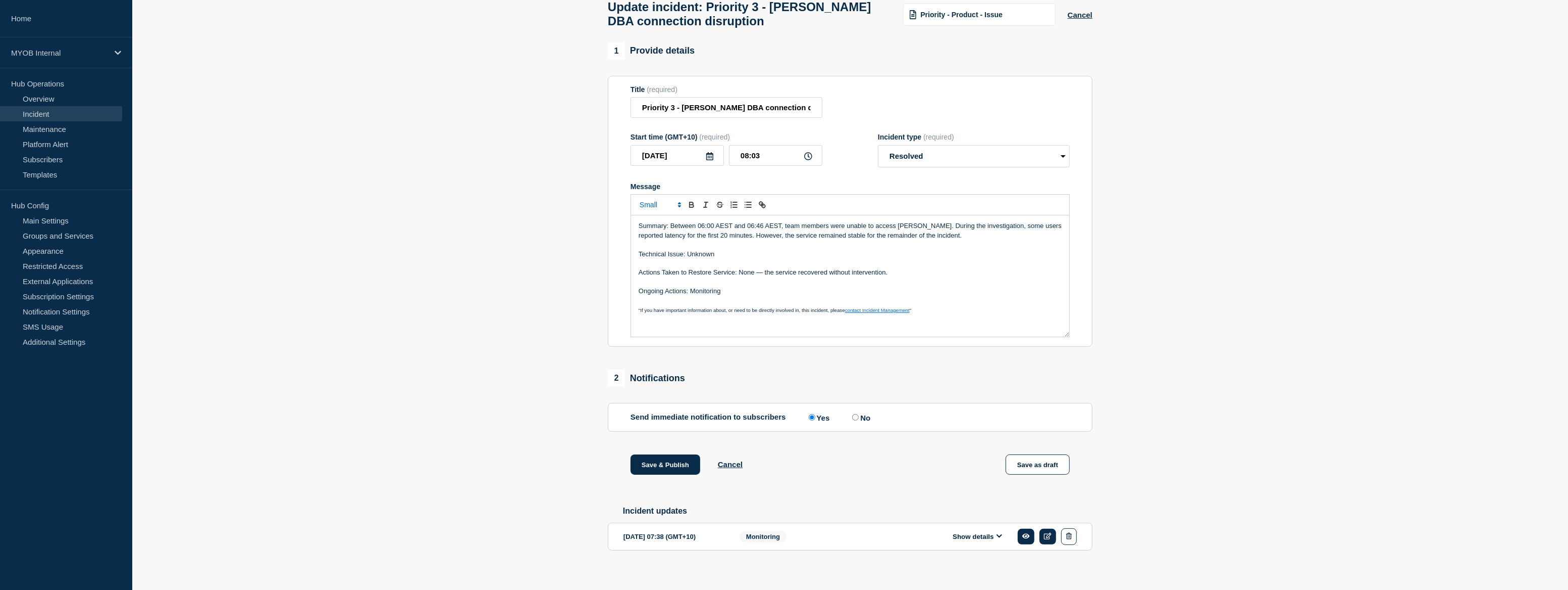
scroll to position [73, 0]
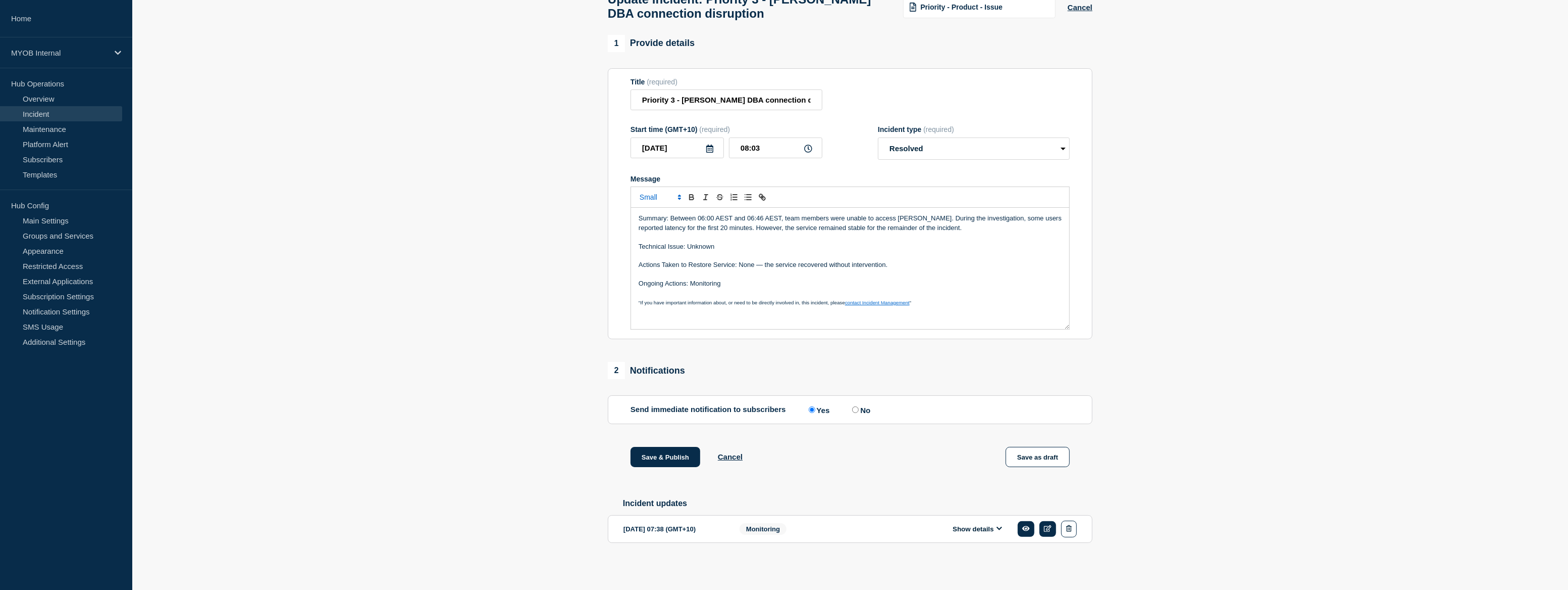
click at [859, 406] on input "No" at bounding box center [856, 409] width 7 height 7
radio input "true"
radio input "false"
click at [684, 449] on button "Save & Publish" at bounding box center [665, 457] width 70 height 20
